Goal: Task Accomplishment & Management: Manage account settings

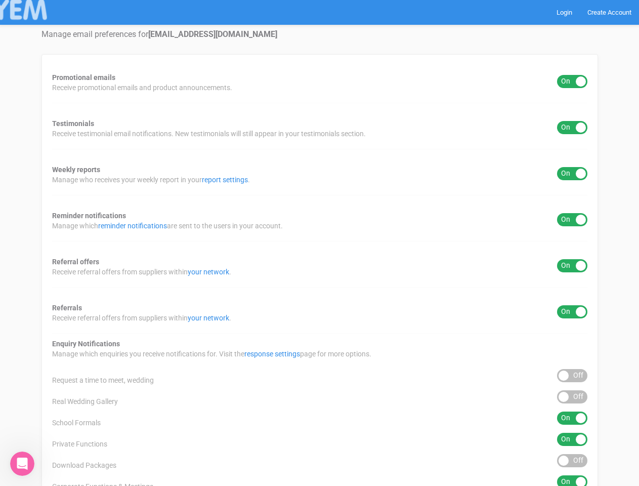
click at [319, 243] on div "Promotional emails ON OFF Receive promotional emails and product announcements.…" at bounding box center [319, 376] width 557 height 644
click at [572, 81] on div "ON OFF" at bounding box center [572, 81] width 30 height 13
click at [572, 128] on div "ON OFF" at bounding box center [572, 127] width 30 height 13
click at [572, 174] on div "ON OFF" at bounding box center [572, 173] width 30 height 13
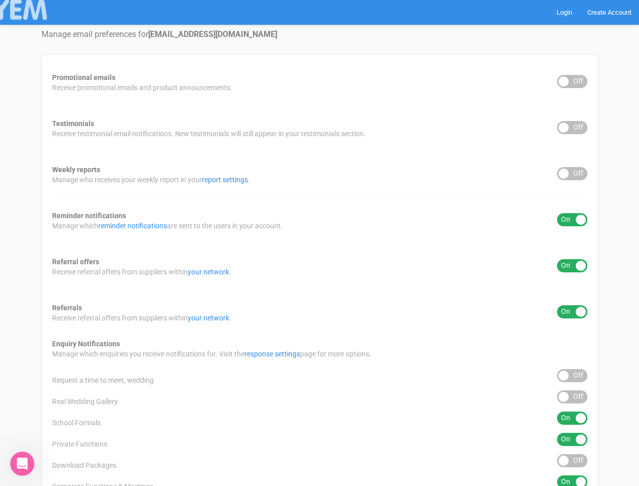
click at [572, 220] on div "ON OFF" at bounding box center [572, 219] width 30 height 13
click at [572, 266] on div "ON OFF" at bounding box center [572, 265] width 30 height 13
click at [572, 312] on div "ON OFF" at bounding box center [572, 311] width 30 height 13
click at [572, 375] on div "ON OFF" at bounding box center [572, 375] width 30 height 13
click at [572, 397] on div "ON OFF" at bounding box center [572, 396] width 30 height 13
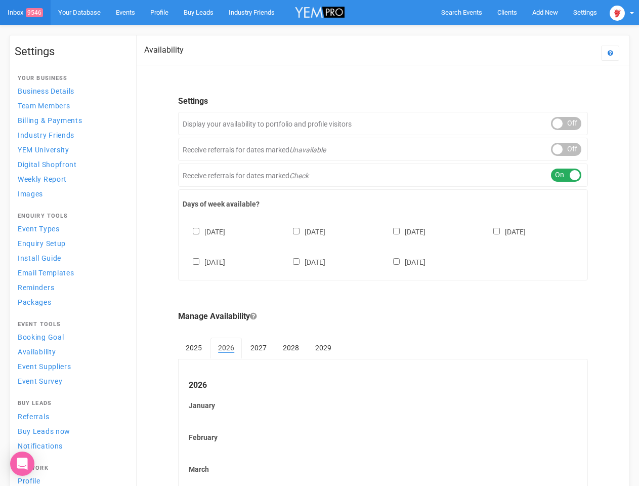
click at [319, 243] on div "[DATE] [DATE] [DATE] [DATE] [DATE] [DATE] [DATE]" at bounding box center [383, 242] width 401 height 61
click at [461, 12] on span "Search Events" at bounding box center [461, 13] width 41 height 8
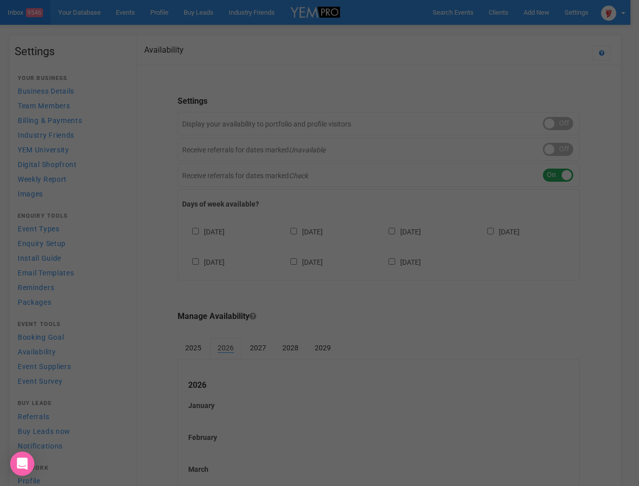
click at [0, 0] on div "Loading..." at bounding box center [0, 0] width 0 height 0
click at [566, 149] on div "Loading..." at bounding box center [319, 243] width 639 height 486
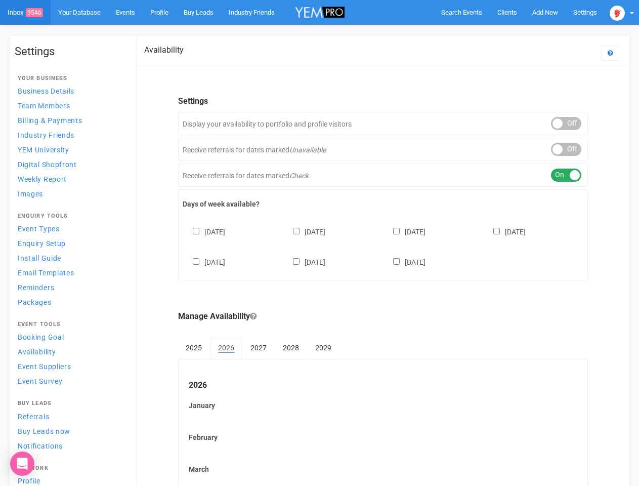
click at [566, 175] on div "ON OFF" at bounding box center [566, 174] width 30 height 13
click at [383, 245] on div "[DATE] [DATE] [DATE] [DATE] [DATE] [DATE] [DATE]" at bounding box center [383, 242] width 401 height 61
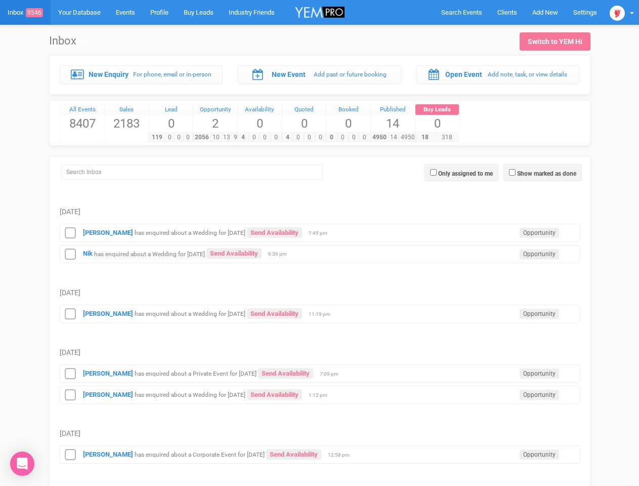
click at [319, 243] on td "Nik has enquired about a Wedding for 12th September 2026 Send Availability Oppo…" at bounding box center [320, 252] width 520 height 21
click at [461, 12] on span "Search Events" at bounding box center [461, 13] width 41 height 8
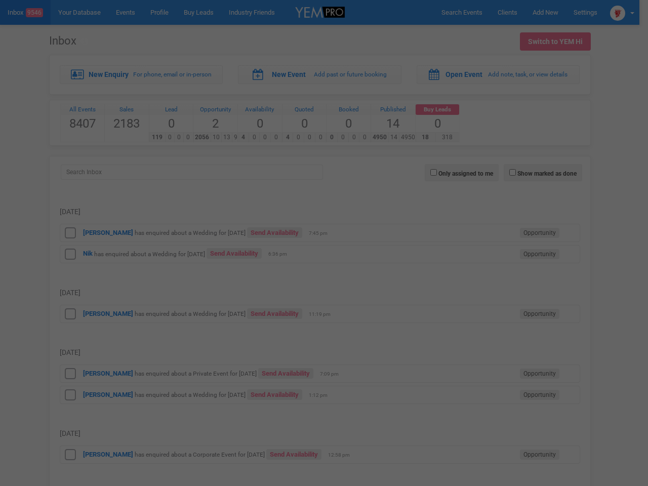
click at [622, 12] on div at bounding box center [324, 243] width 648 height 486
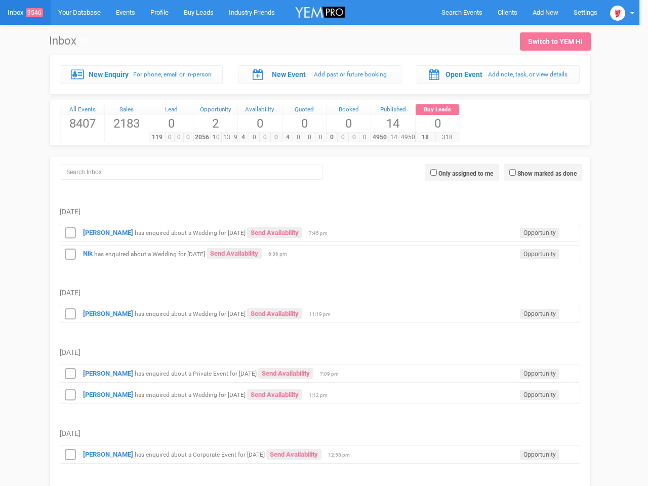
click at [542, 173] on label "Show marked as done" at bounding box center [546, 173] width 59 height 9
click at [516, 173] on input "Show marked as done" at bounding box center [512, 172] width 7 height 7
checkbox input "true"
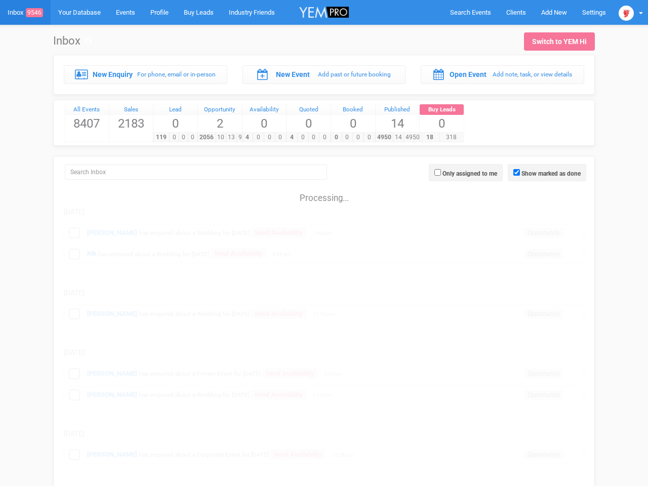
click at [461, 173] on label "Only assigned to me" at bounding box center [469, 173] width 55 height 9
click at [441, 173] on input "Only assigned to me" at bounding box center [437, 172] width 7 height 7
checkbox input "true"
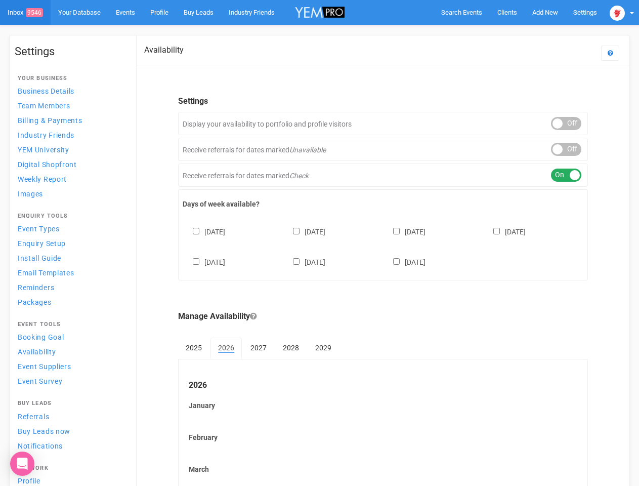
click at [319, 243] on div "[DATE] [DATE] [DATE] [DATE] [DATE] [DATE] [DATE]" at bounding box center [383, 242] width 401 height 61
click at [461, 12] on span "Search Events" at bounding box center [461, 13] width 41 height 8
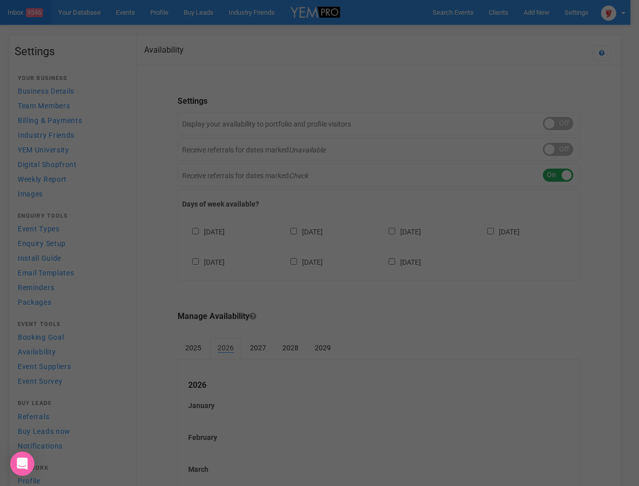
click at [0, 0] on div "Loading..." at bounding box center [0, 0] width 0 height 0
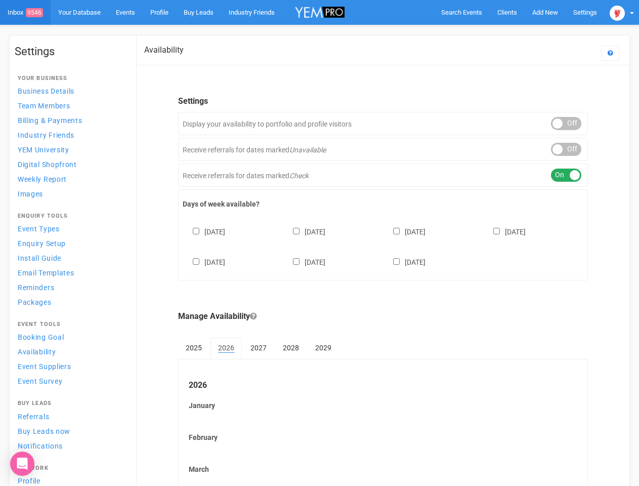
click at [566, 175] on div "ON OFF" at bounding box center [566, 174] width 30 height 13
click at [383, 245] on div "[DATE] [DATE] [DATE] [DATE] [DATE] [DATE] [DATE]" at bounding box center [383, 242] width 401 height 61
click at [319, 243] on div "[DATE] [DATE] [DATE] [DATE] [DATE] [DATE] [DATE]" at bounding box center [383, 242] width 401 height 61
click at [461, 12] on span "Search Events" at bounding box center [461, 13] width 41 height 8
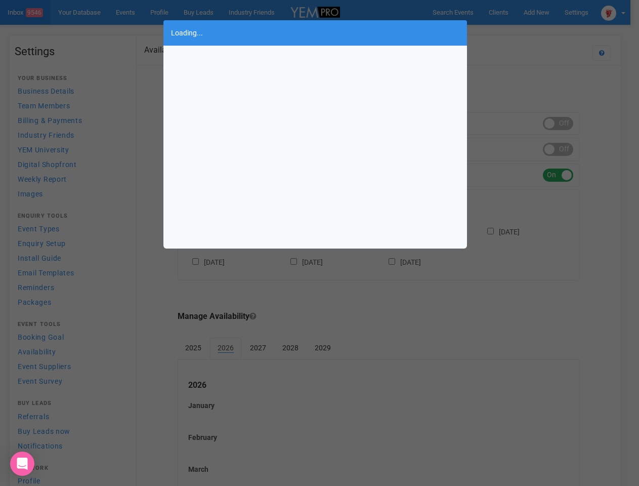
click at [545, 12] on body "Search Events Clients Add New New Client New Event New Enquiry Settings [GEOGRA…" at bounding box center [319, 420] width 639 height 840
click at [522, 32] on div "Loading..." at bounding box center [319, 243] width 639 height 486
click at [622, 12] on div "Loading..." at bounding box center [319, 243] width 639 height 486
click at [566, 123] on div "Loading..." at bounding box center [319, 243] width 639 height 486
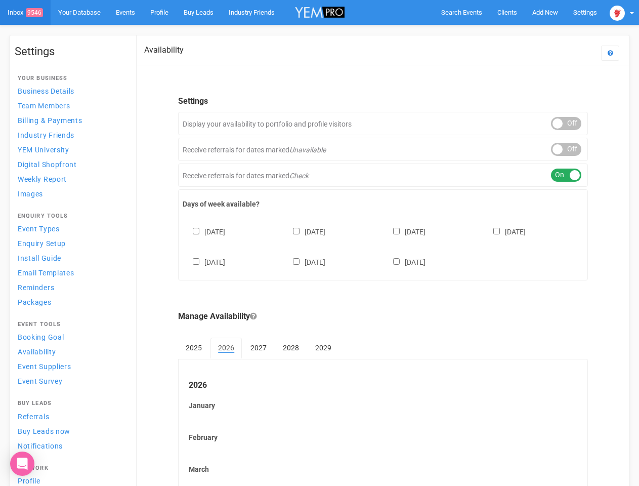
click at [566, 149] on body "Search Events Clients Add New New Client New Event New Enquiry Settings [GEOGRA…" at bounding box center [319, 420] width 639 height 840
click at [566, 175] on div "ON OFF" at bounding box center [566, 174] width 30 height 13
click at [383, 245] on div "[DATE] [DATE] [DATE] [DATE] [DATE] [DATE] [DATE]" at bounding box center [383, 242] width 401 height 61
click at [319, 243] on div "[DATE] [DATE] [DATE] [DATE] [DATE] [DATE] [DATE]" at bounding box center [383, 242] width 401 height 61
click at [319, 243] on div "Sunday Monday Tuesday Wednesday Thursday Friday Saturday" at bounding box center [383, 242] width 401 height 61
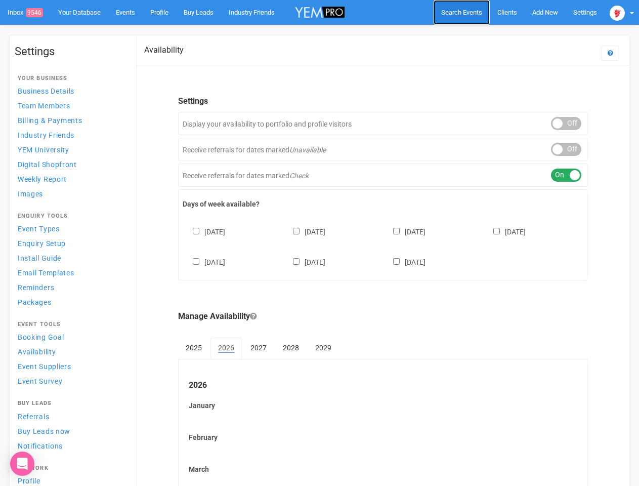
click at [461, 12] on span "Search Events" at bounding box center [461, 13] width 41 height 8
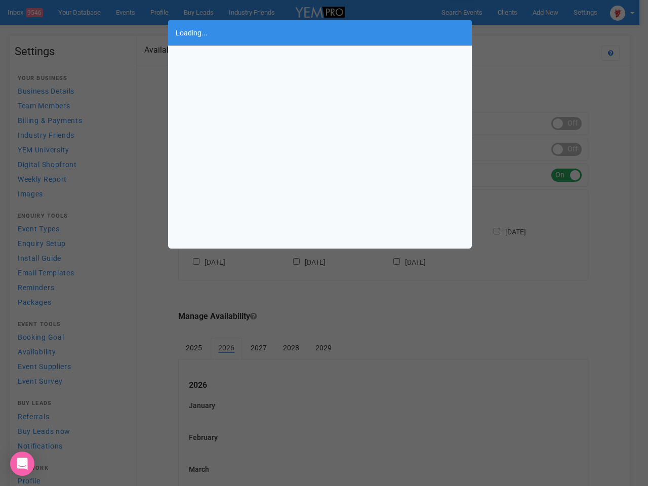
click at [545, 12] on div "Loading..." at bounding box center [324, 243] width 648 height 486
click at [522, 32] on div "Loading..." at bounding box center [324, 243] width 648 height 486
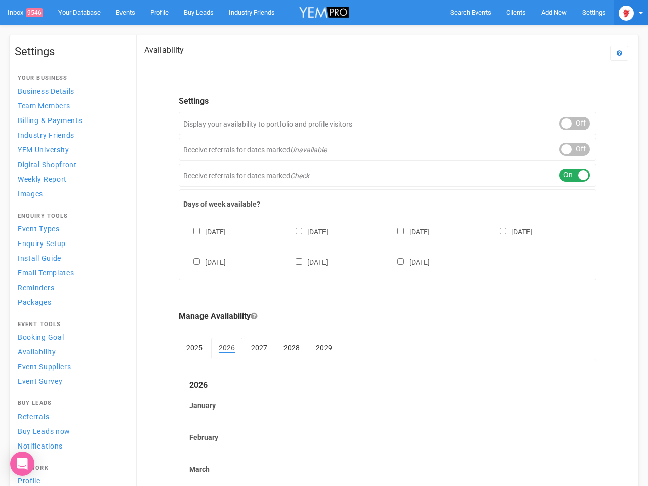
click at [622, 12] on img at bounding box center [625, 13] width 15 height 15
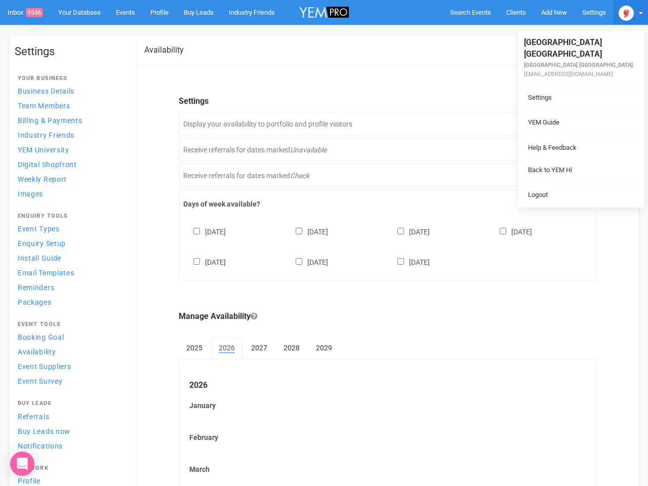
click at [566, 123] on div "ON OFF" at bounding box center [574, 123] width 30 height 13
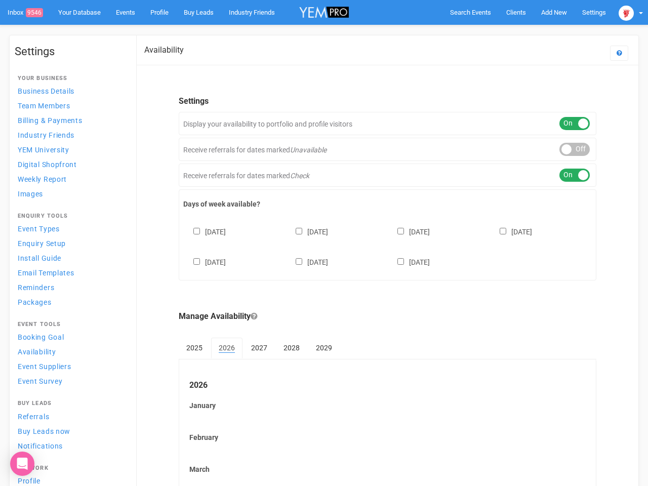
click at [566, 149] on div "ON OFF" at bounding box center [574, 149] width 30 height 13
click at [566, 175] on div "ON OFF" at bounding box center [574, 174] width 30 height 13
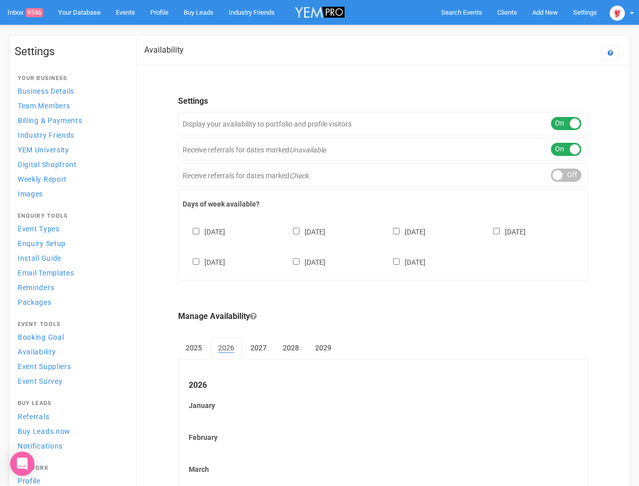
click at [383, 245] on div "[DATE] [DATE] [DATE] [DATE] [DATE] [DATE] [DATE]" at bounding box center [383, 242] width 401 height 61
